Goal: Information Seeking & Learning: Learn about a topic

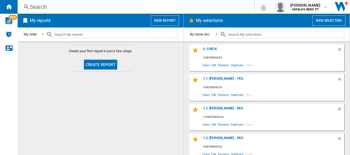
click at [72, 34] on input "text" at bounding box center [115, 34] width 125 height 7
paste input "BM3WFU41041W"
type input "BM3WFU41041W"
click at [50, 35] on md-icon at bounding box center [49, 34] width 7 height 7
click at [51, 36] on md-icon at bounding box center [49, 34] width 7 height 7
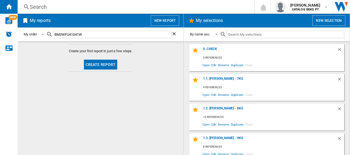
click at [51, 36] on md-icon at bounding box center [49, 34] width 7 height 7
click at [87, 33] on input "BM3WFU41041W" at bounding box center [112, 34] width 118 height 7
click at [89, 36] on input "BM3WFU41041W" at bounding box center [112, 34] width 118 height 7
click at [50, 37] on md-icon at bounding box center [49, 34] width 7 height 7
click at [28, 4] on ng-md-icon at bounding box center [26, 7] width 7 height 7
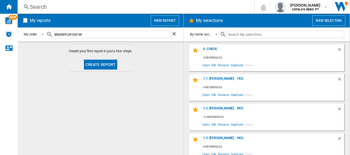
click at [32, 6] on div "Search" at bounding box center [135, 7] width 210 height 8
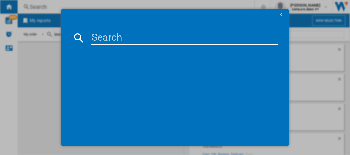
click at [119, 32] on input at bounding box center [184, 37] width 187 height 13
paste input "BM3WFU41041W"
type input "BM3WFU41041W"
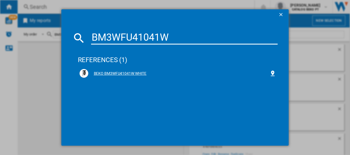
click at [123, 74] on div "BEKO BM3WFU41041W WHITE" at bounding box center [178, 73] width 181 height 5
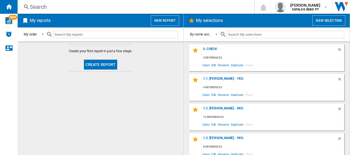
click at [60, 8] on div "Search" at bounding box center [135, 7] width 210 height 8
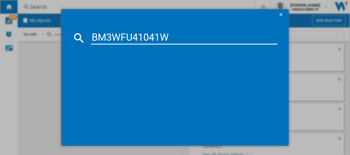
type input "BM3WFU41041W"
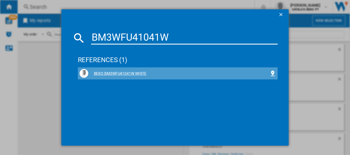
click at [100, 71] on div "BEKO BM3WFU41041W WHITE" at bounding box center [178, 73] width 181 height 5
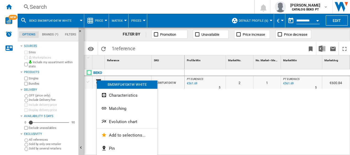
drag, startPoint x: 97, startPoint y: 82, endPoint x: 114, endPoint y: 121, distance: 42.5
click at [114, 121] on span "Evolution chart" at bounding box center [123, 121] width 28 height 5
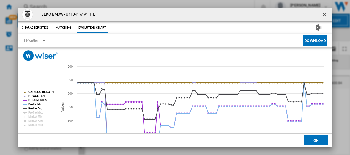
click at [28, 91] on tspan "CATALOG BEKO PT" at bounding box center [41, 91] width 26 height 3
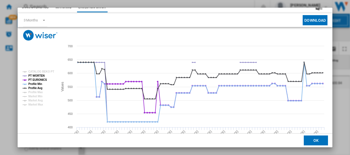
scroll to position [21, 0]
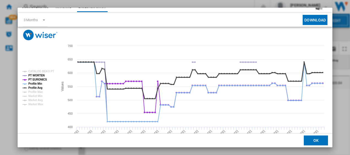
click at [35, 89] on tspan "Profile Avg" at bounding box center [35, 87] width 14 height 3
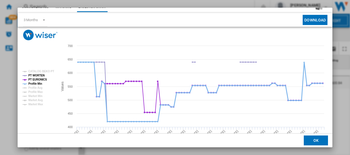
click at [37, 84] on tspan "Profile Min" at bounding box center [35, 83] width 14 height 3
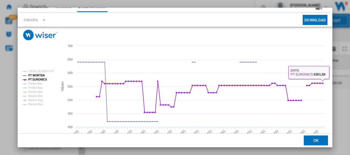
click at [342, 101] on div "BEKO BM3WFU41041W WHITE Characteristics Matching Evolution chart price €639.99 …" at bounding box center [175, 77] width 350 height 155
click at [313, 141] on button "OK" at bounding box center [315, 140] width 24 height 10
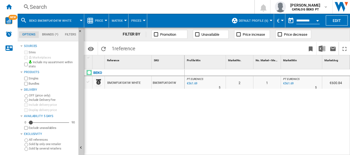
click at [53, 4] on div "Search" at bounding box center [135, 7] width 210 height 8
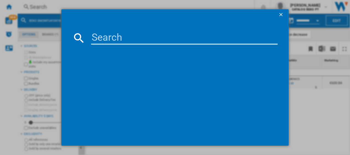
type input "B3WFT510415W"
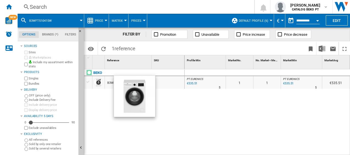
click at [97, 80] on div at bounding box center [97, 81] width 9 height 9
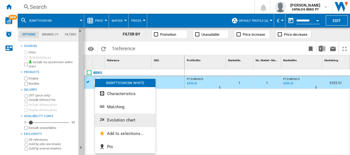
click at [127, 122] on span "Evolution chart" at bounding box center [121, 120] width 28 height 5
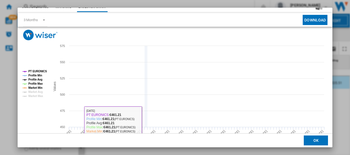
scroll to position [21, 0]
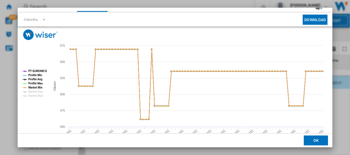
click at [26, 87] on rect "Product popup" at bounding box center [33, 84] width 27 height 32
click at [37, 75] on tspan "Profile Min" at bounding box center [35, 75] width 14 height 3
click at [37, 78] on tspan "Profile Avg" at bounding box center [35, 79] width 14 height 3
click at [37, 88] on tspan "Market Min" at bounding box center [35, 87] width 14 height 3
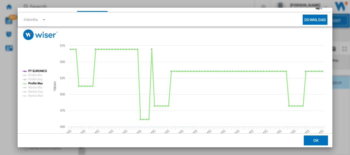
click at [37, 82] on tspan "Profile Max" at bounding box center [35, 83] width 15 height 3
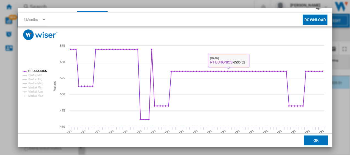
scroll to position [0, 0]
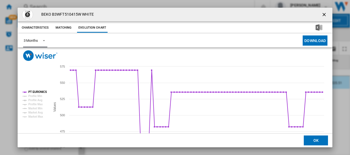
click at [36, 40] on div "3 Months" at bounding box center [31, 40] width 14 height 4
click at [28, 55] on div "6 Months" at bounding box center [30, 53] width 14 height 5
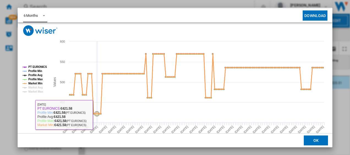
scroll to position [25, 0]
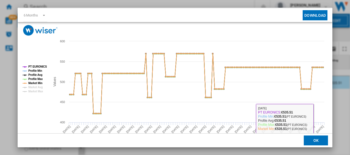
click at [317, 138] on button "OK" at bounding box center [315, 140] width 24 height 10
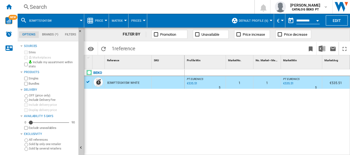
click at [53, 6] on div "Search" at bounding box center [135, 7] width 210 height 8
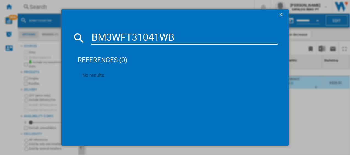
drag, startPoint x: 188, startPoint y: 40, endPoint x: 35, endPoint y: 25, distance: 154.0
click at [35, 25] on div "BM3WFT31041WB references (0) No results" at bounding box center [175, 77] width 350 height 155
paste input "3WFT59415W"
type input "B3WFT59415W"
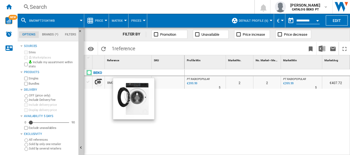
click at [95, 84] on div at bounding box center [97, 81] width 9 height 9
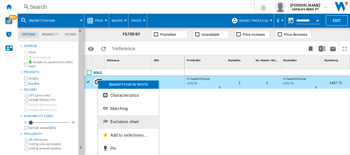
click at [129, 121] on span "Evolution chart" at bounding box center [124, 121] width 28 height 5
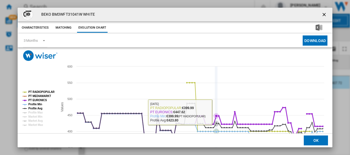
scroll to position [34, 0]
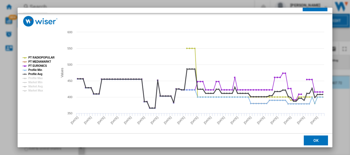
click at [30, 73] on tspan "Profile Avg" at bounding box center [35, 74] width 14 height 3
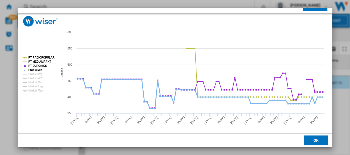
click at [32, 69] on tspan "Profile Min" at bounding box center [35, 69] width 14 height 3
